Goal: Navigation & Orientation: Go to known website

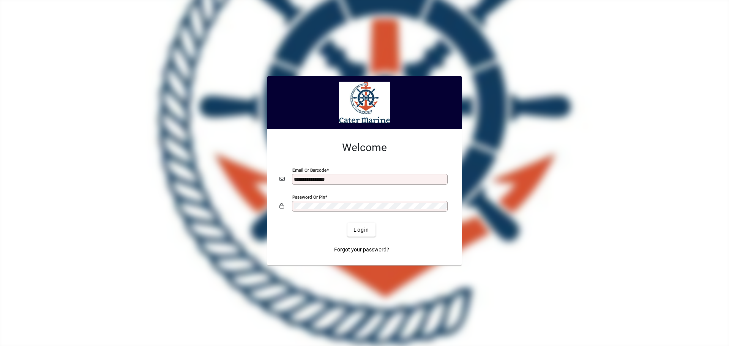
type input "**********"
click at [348, 223] on button "Login" at bounding box center [362, 230] width 28 height 14
